Goal: Transaction & Acquisition: Download file/media

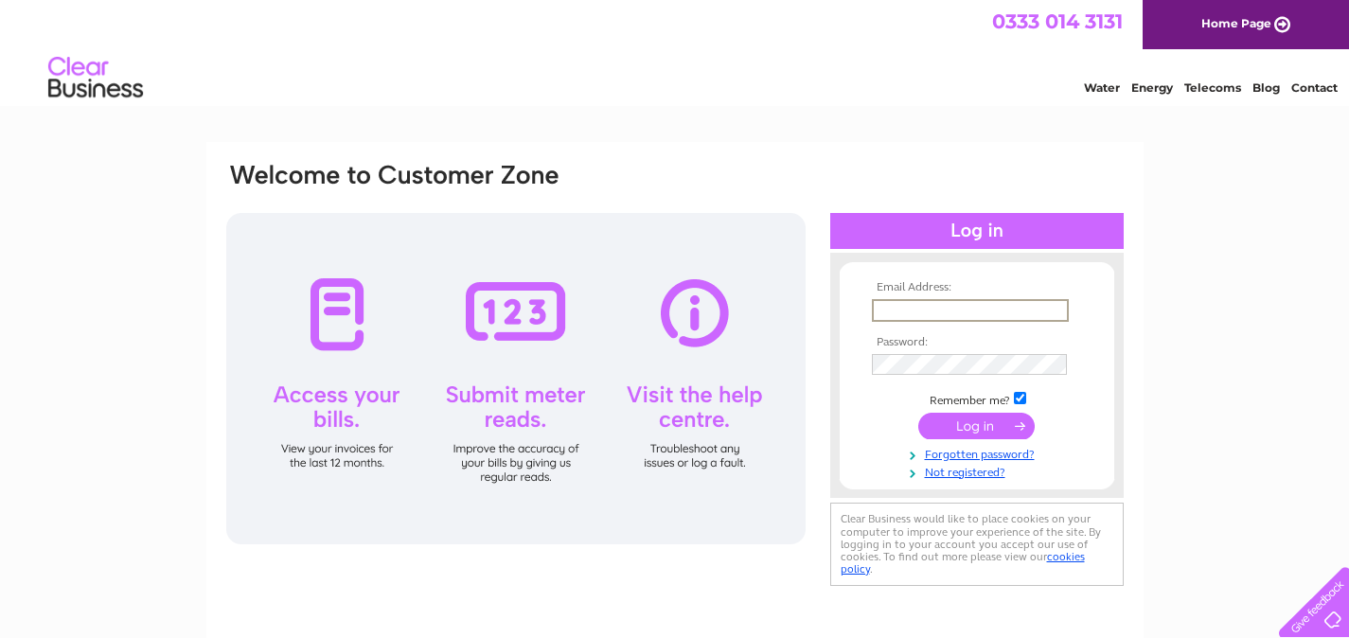
click at [969, 310] on input "text" at bounding box center [970, 310] width 197 height 23
type input "gulvolkan2016@icloud.com"
click at [918, 413] on input "submit" at bounding box center [976, 426] width 116 height 26
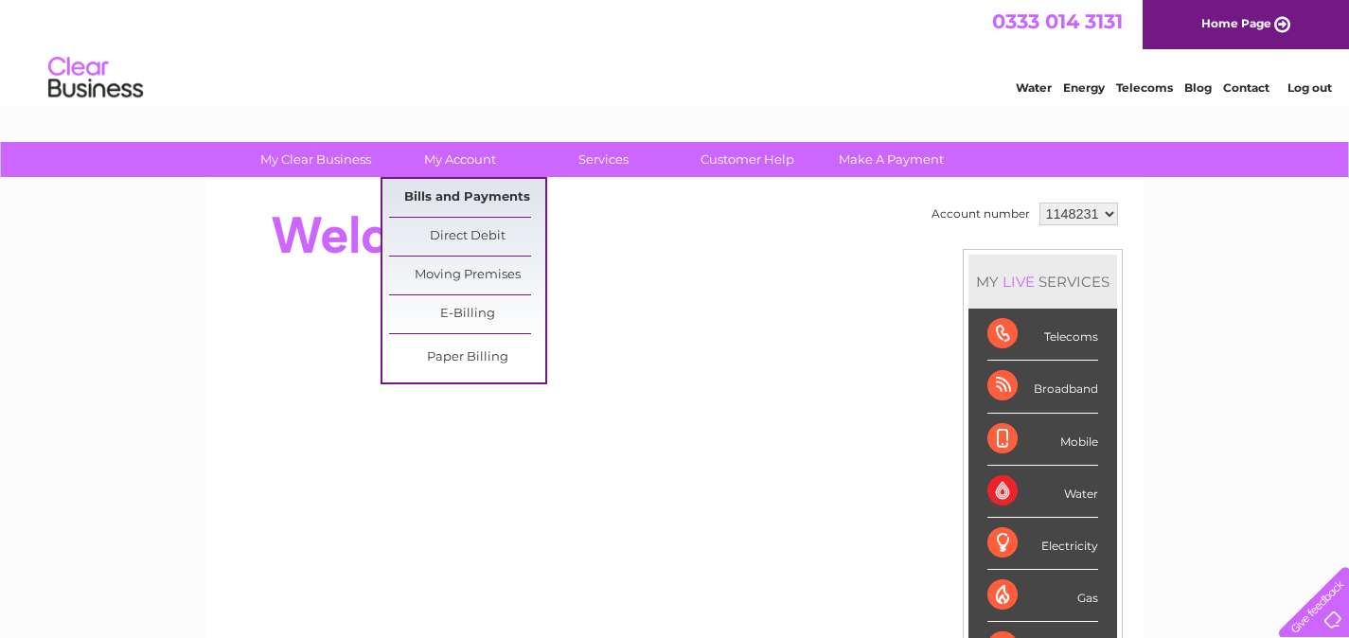
click at [490, 188] on link "Bills and Payments" at bounding box center [467, 198] width 156 height 38
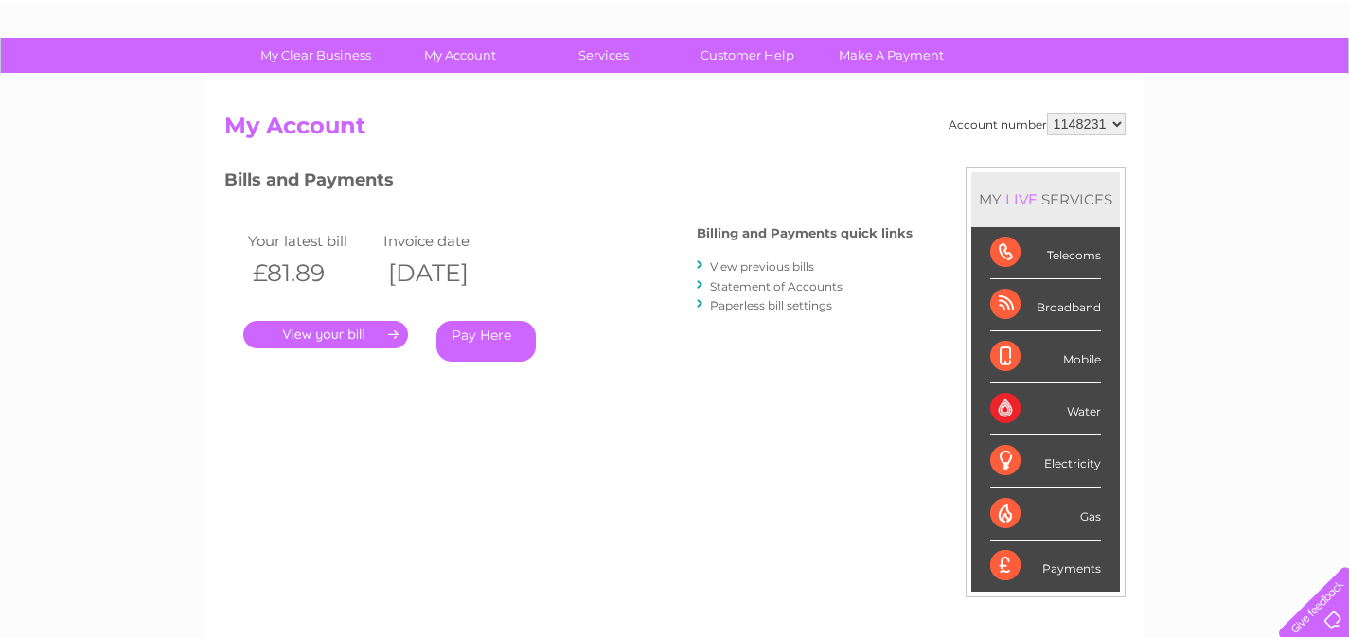
click at [746, 270] on link "View previous bills" at bounding box center [762, 266] width 104 height 14
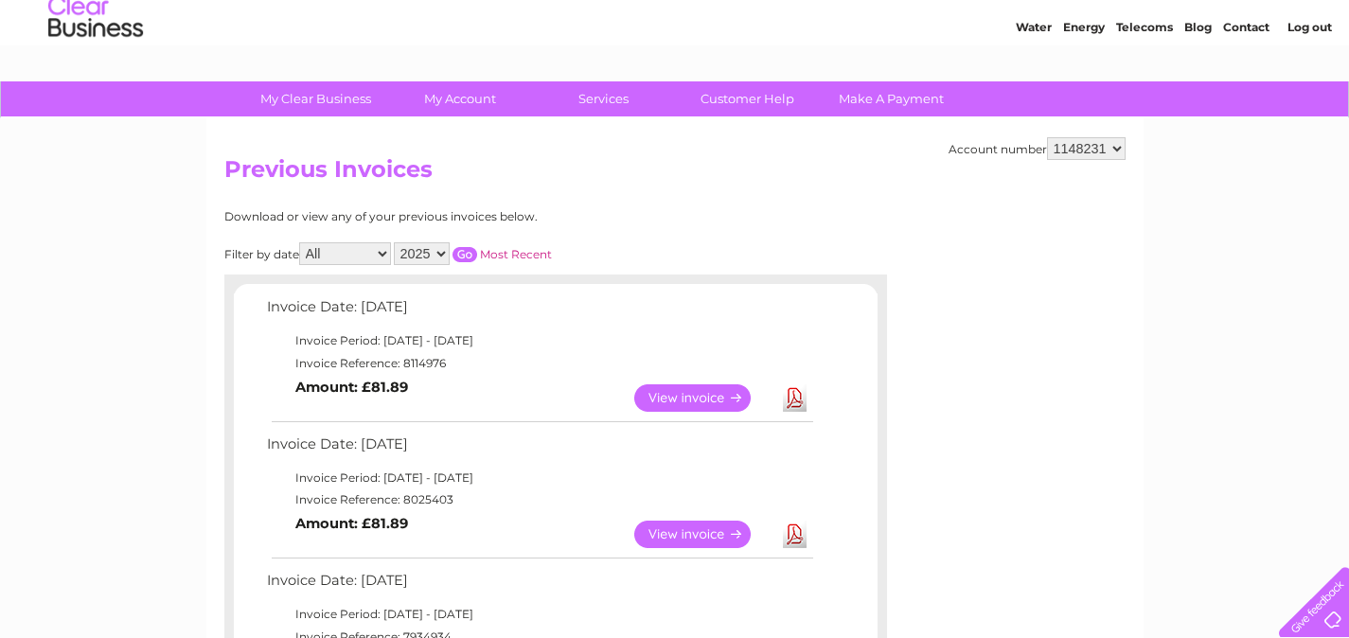
scroll to position [62, 0]
click at [799, 399] on link "Download" at bounding box center [795, 396] width 24 height 27
click at [793, 537] on link "Download" at bounding box center [795, 533] width 24 height 27
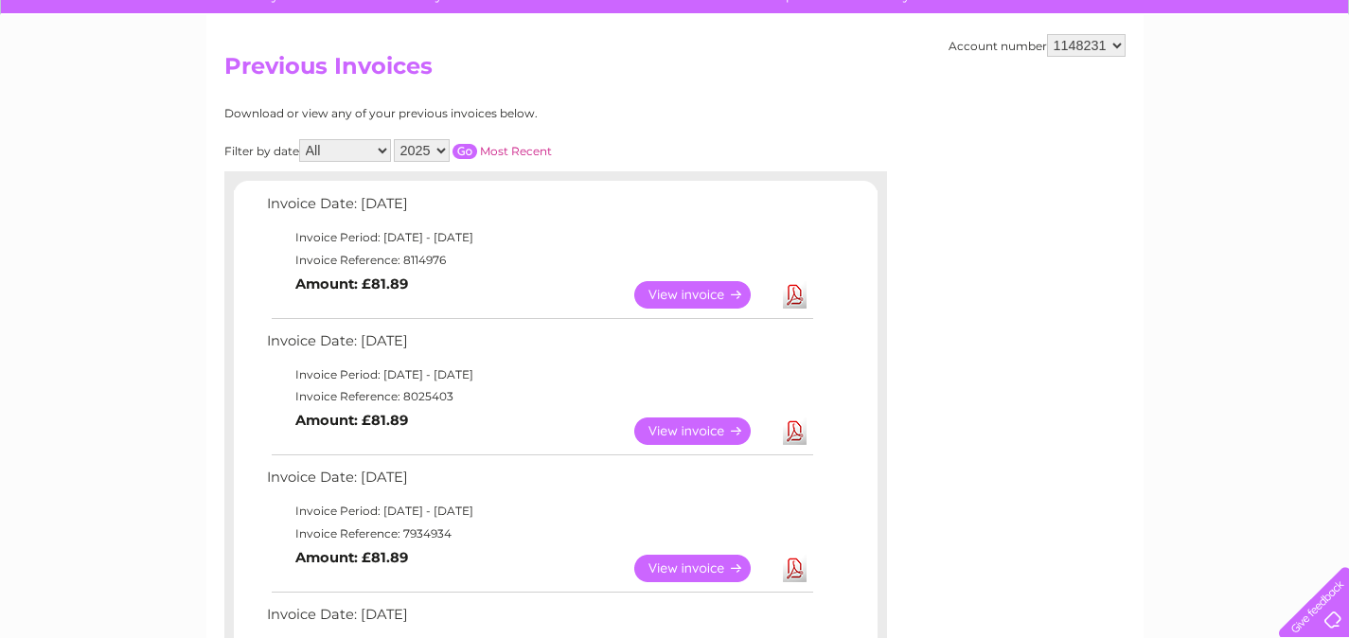
scroll to position [260, 0]
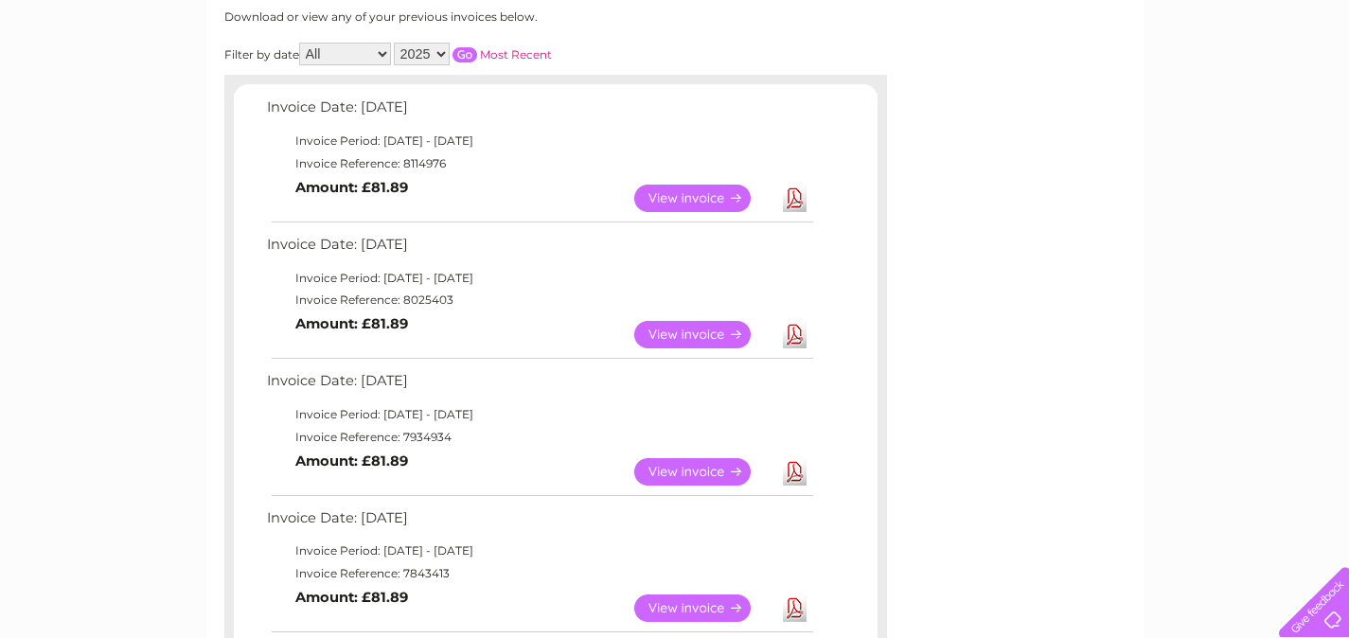
click at [795, 481] on link "Download" at bounding box center [795, 471] width 24 height 27
click at [723, 479] on link "View" at bounding box center [703, 471] width 139 height 27
click at [786, 197] on link "Download" at bounding box center [795, 198] width 24 height 27
